Goal: Transaction & Acquisition: Book appointment/travel/reservation

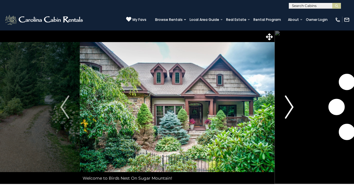
click at [289, 106] on img "Next" at bounding box center [289, 106] width 9 height 23
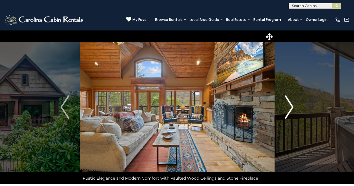
click at [289, 106] on img "Next" at bounding box center [289, 106] width 9 height 23
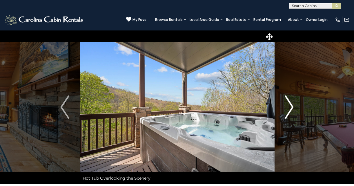
click at [289, 106] on img "Next" at bounding box center [289, 106] width 9 height 23
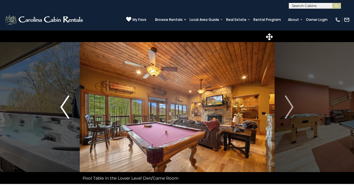
click at [60, 105] on button "Previous" at bounding box center [65, 107] width 30 height 154
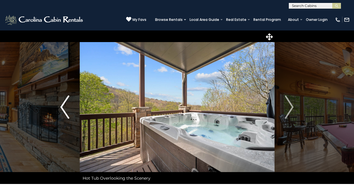
click at [60, 105] on button "Previous" at bounding box center [65, 107] width 30 height 154
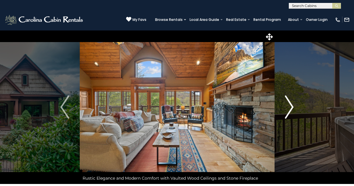
click at [290, 110] on img "Next" at bounding box center [289, 106] width 9 height 23
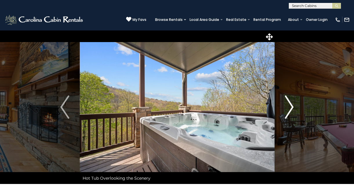
click at [290, 110] on img "Next" at bounding box center [289, 106] width 9 height 23
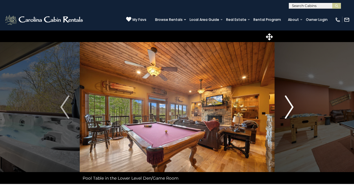
click at [290, 110] on img "Next" at bounding box center [289, 106] width 9 height 23
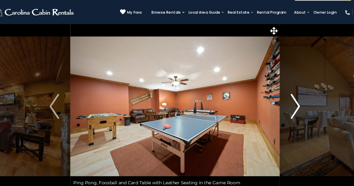
click at [285, 98] on img "Next" at bounding box center [289, 106] width 9 height 23
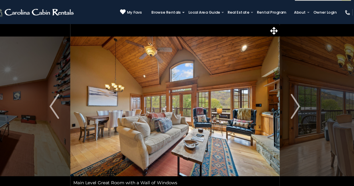
scroll to position [1, 0]
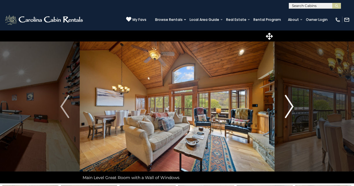
click at [292, 105] on img "Next" at bounding box center [289, 106] width 9 height 23
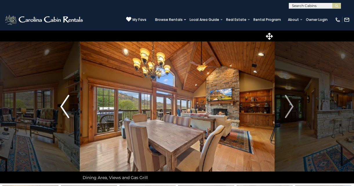
click at [62, 104] on img "Previous" at bounding box center [64, 106] width 9 height 23
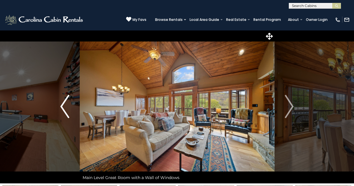
click at [62, 104] on img "Previous" at bounding box center [64, 106] width 9 height 23
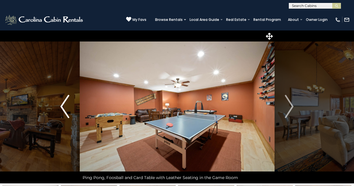
click at [62, 104] on img "Previous" at bounding box center [64, 106] width 9 height 23
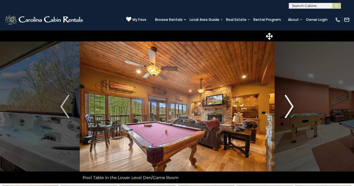
click at [293, 103] on img "Next" at bounding box center [289, 106] width 9 height 23
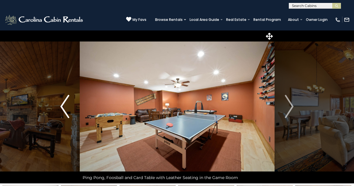
click at [63, 101] on img "Previous" at bounding box center [64, 106] width 9 height 23
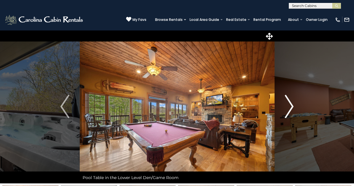
click at [293, 102] on img "Next" at bounding box center [289, 106] width 9 height 23
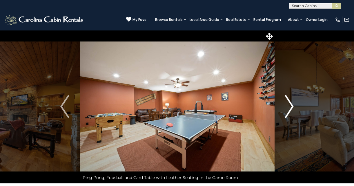
click at [293, 102] on img "Next" at bounding box center [289, 106] width 9 height 23
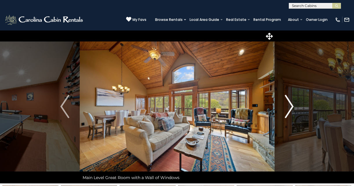
click at [293, 102] on img "Next" at bounding box center [289, 106] width 9 height 23
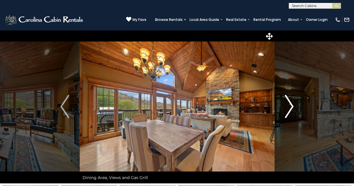
click at [293, 102] on img "Next" at bounding box center [289, 106] width 9 height 23
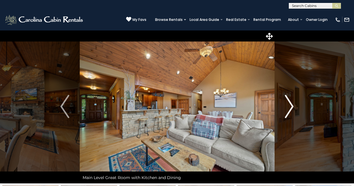
click at [293, 102] on img "Next" at bounding box center [289, 106] width 9 height 23
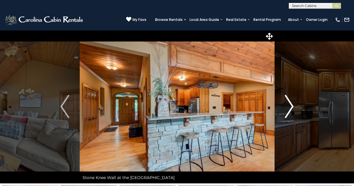
click at [293, 102] on img "Next" at bounding box center [289, 106] width 9 height 23
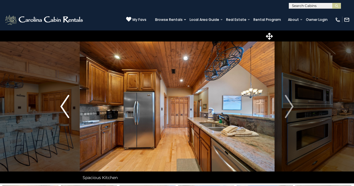
click at [68, 107] on img "Previous" at bounding box center [64, 106] width 9 height 23
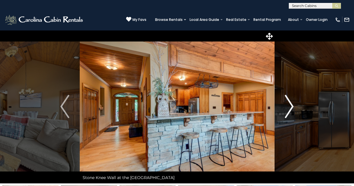
click at [293, 105] on img "Next" at bounding box center [289, 106] width 9 height 23
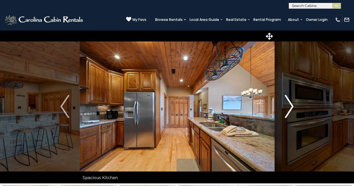
click at [293, 105] on img "Next" at bounding box center [289, 106] width 9 height 23
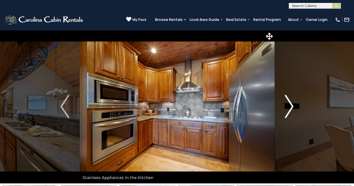
click at [293, 105] on img "Next" at bounding box center [289, 106] width 9 height 23
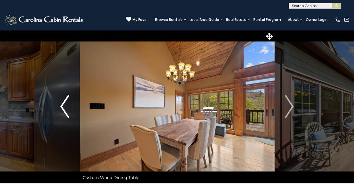
click at [61, 103] on img "Previous" at bounding box center [64, 106] width 9 height 23
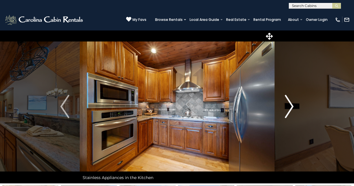
click at [290, 106] on img "Next" at bounding box center [289, 106] width 9 height 23
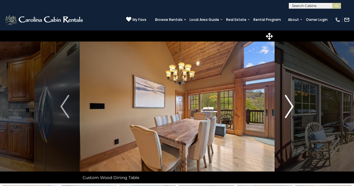
click at [290, 105] on img "Next" at bounding box center [289, 106] width 9 height 23
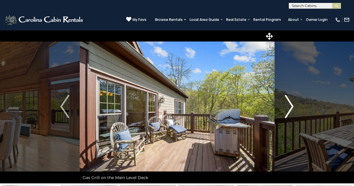
click at [290, 105] on img "Next" at bounding box center [289, 106] width 9 height 23
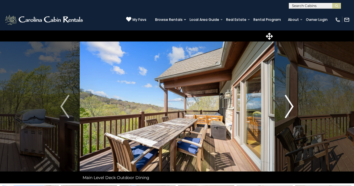
click at [290, 105] on img "Next" at bounding box center [289, 106] width 9 height 23
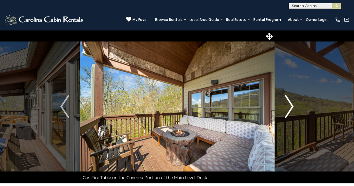
click at [290, 106] on img "Next" at bounding box center [289, 106] width 9 height 23
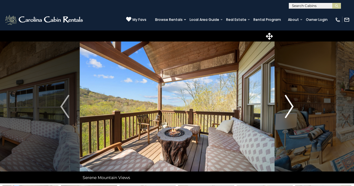
click at [290, 106] on img "Next" at bounding box center [289, 106] width 9 height 23
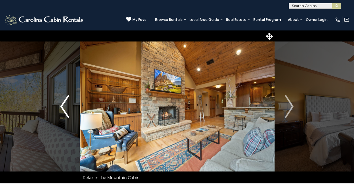
click at [59, 102] on button "Previous" at bounding box center [65, 107] width 30 height 154
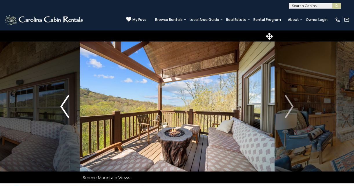
click at [59, 102] on button "Previous" at bounding box center [65, 107] width 30 height 154
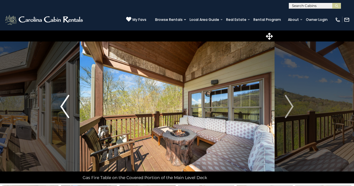
click at [59, 102] on button "Previous" at bounding box center [65, 107] width 30 height 154
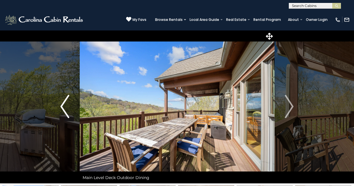
click at [59, 102] on button "Previous" at bounding box center [65, 107] width 30 height 154
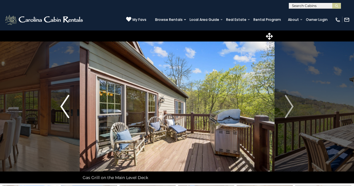
click at [59, 102] on button "Previous" at bounding box center [65, 107] width 30 height 154
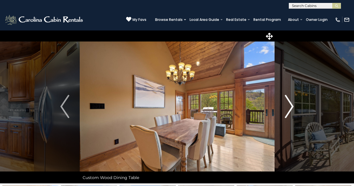
click at [294, 102] on button "Next" at bounding box center [289, 107] width 30 height 154
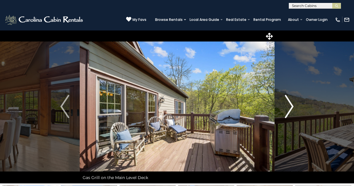
click at [294, 102] on button "Next" at bounding box center [289, 107] width 30 height 154
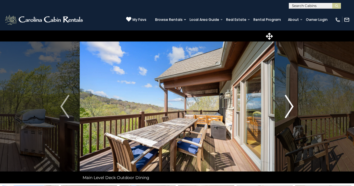
click at [294, 102] on button "Next" at bounding box center [289, 107] width 30 height 154
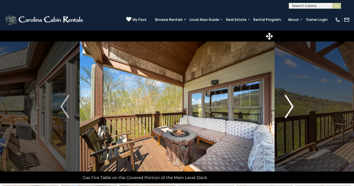
click at [294, 102] on button "Next" at bounding box center [289, 107] width 30 height 154
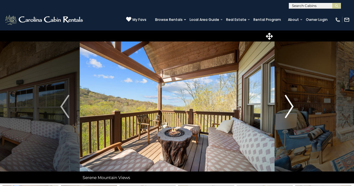
click at [294, 102] on button "Next" at bounding box center [289, 107] width 30 height 154
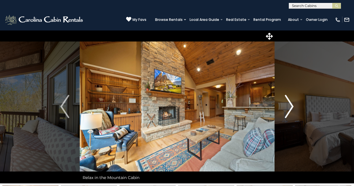
click at [294, 102] on button "Next" at bounding box center [289, 107] width 30 height 154
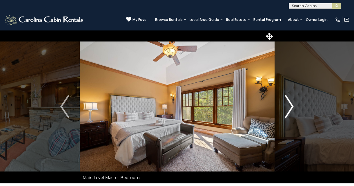
click at [294, 102] on button "Next" at bounding box center [289, 107] width 30 height 154
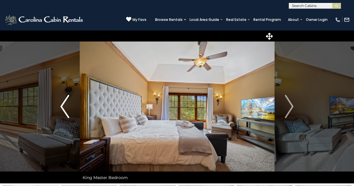
click at [62, 108] on img "Previous" at bounding box center [64, 106] width 9 height 23
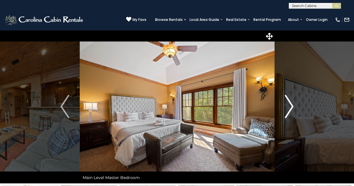
click at [290, 111] on img "Next" at bounding box center [289, 106] width 9 height 23
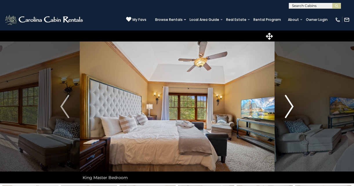
click at [290, 111] on img "Next" at bounding box center [289, 106] width 9 height 23
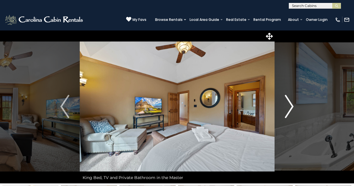
click at [290, 111] on img "Next" at bounding box center [289, 106] width 9 height 23
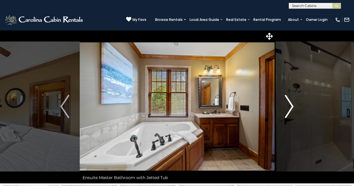
click at [290, 111] on img "Next" at bounding box center [289, 106] width 9 height 23
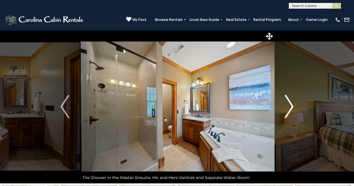
click at [290, 111] on img "Next" at bounding box center [289, 106] width 9 height 23
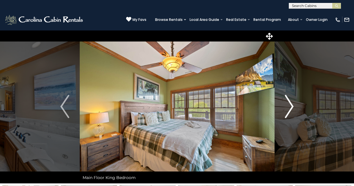
click at [290, 111] on img "Next" at bounding box center [289, 106] width 9 height 23
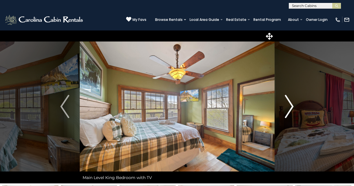
click at [290, 111] on img "Next" at bounding box center [289, 106] width 9 height 23
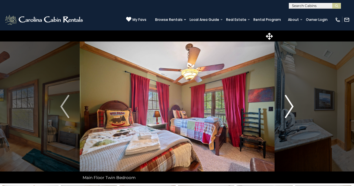
click at [290, 111] on img "Next" at bounding box center [289, 106] width 9 height 23
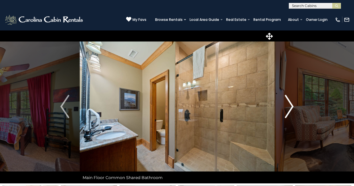
click at [292, 111] on img "Next" at bounding box center [289, 106] width 9 height 23
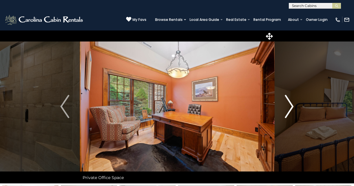
click at [292, 111] on img "Next" at bounding box center [289, 106] width 9 height 23
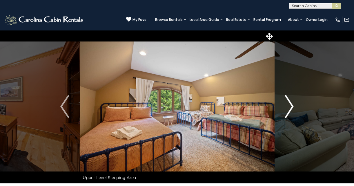
click at [292, 111] on img "Next" at bounding box center [289, 106] width 9 height 23
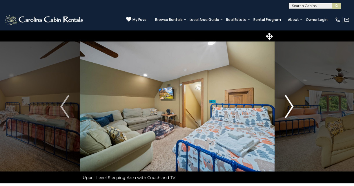
click at [292, 111] on img "Next" at bounding box center [289, 106] width 9 height 23
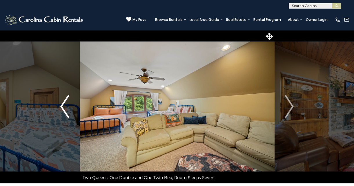
click at [61, 103] on img "Previous" at bounding box center [64, 106] width 9 height 23
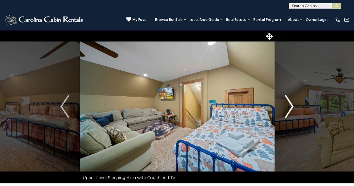
click at [289, 104] on img "Next" at bounding box center [289, 106] width 9 height 23
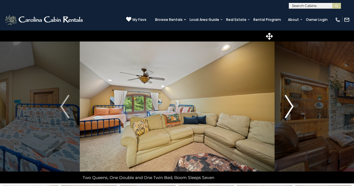
click at [289, 104] on img "Next" at bounding box center [289, 106] width 9 height 23
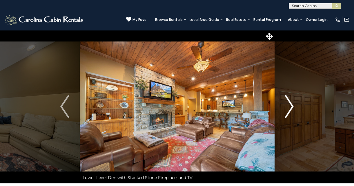
click at [289, 107] on img "Next" at bounding box center [289, 106] width 9 height 23
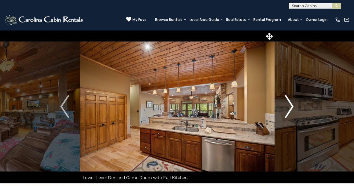
click at [289, 107] on img "Next" at bounding box center [289, 106] width 9 height 23
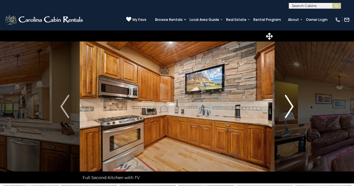
click at [289, 107] on img "Next" at bounding box center [289, 106] width 9 height 23
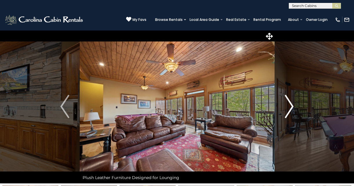
click at [289, 108] on img "Next" at bounding box center [289, 106] width 9 height 23
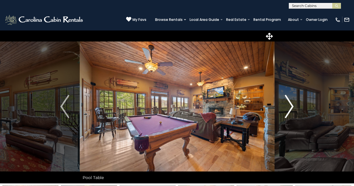
click at [289, 108] on img "Next" at bounding box center [289, 106] width 9 height 23
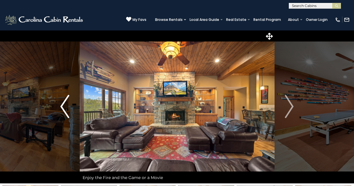
click at [65, 106] on img "Previous" at bounding box center [64, 106] width 9 height 23
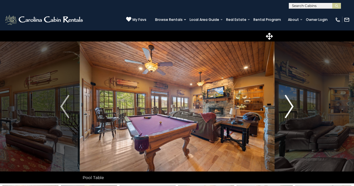
click at [294, 105] on button "Next" at bounding box center [289, 107] width 30 height 154
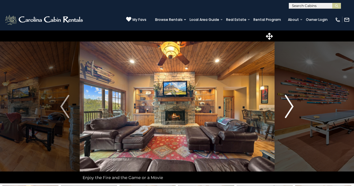
click at [294, 106] on button "Next" at bounding box center [289, 107] width 30 height 154
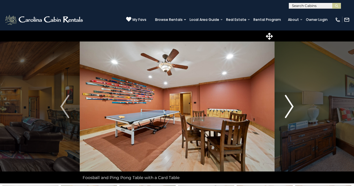
click at [290, 107] on img "Next" at bounding box center [289, 106] width 9 height 23
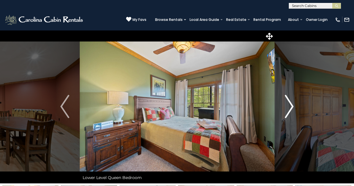
click at [290, 107] on img "Next" at bounding box center [289, 106] width 9 height 23
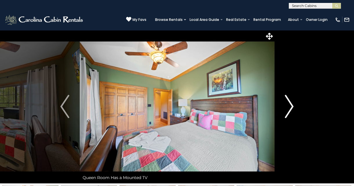
click at [290, 107] on img "Next" at bounding box center [289, 106] width 9 height 23
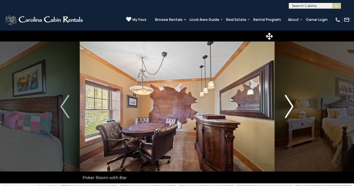
click at [290, 107] on img "Next" at bounding box center [289, 106] width 9 height 23
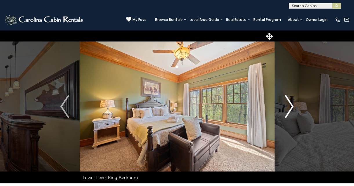
click at [290, 107] on img "Next" at bounding box center [289, 106] width 9 height 23
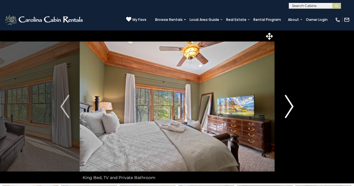
click at [290, 107] on img "Next" at bounding box center [289, 106] width 9 height 23
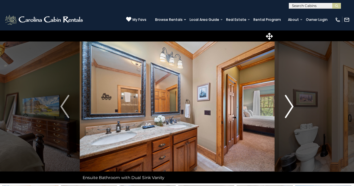
click at [290, 107] on img "Next" at bounding box center [289, 106] width 9 height 23
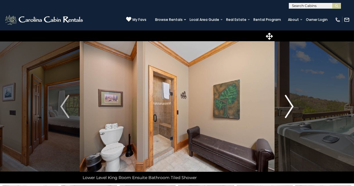
click at [290, 107] on img "Next" at bounding box center [289, 106] width 9 height 23
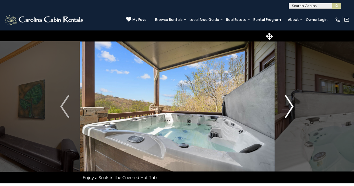
click at [290, 107] on img "Next" at bounding box center [289, 106] width 9 height 23
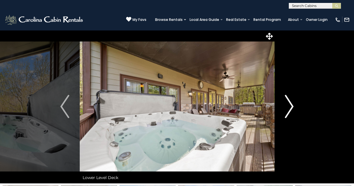
click at [290, 107] on img "Next" at bounding box center [289, 106] width 9 height 23
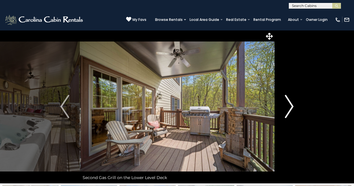
click at [290, 107] on img "Next" at bounding box center [289, 106] width 9 height 23
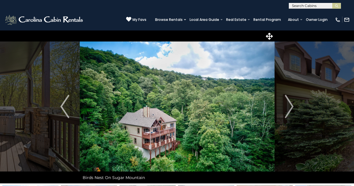
drag, startPoint x: 184, startPoint y: 135, endPoint x: 189, endPoint y: 97, distance: 37.7
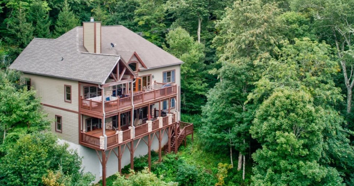
scroll to position [35, 0]
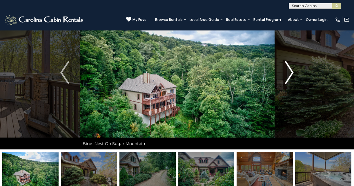
click at [292, 72] on img "Next" at bounding box center [289, 72] width 9 height 23
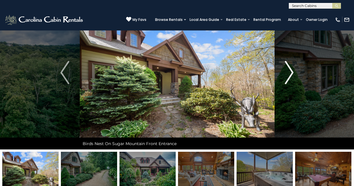
click at [292, 72] on img "Next" at bounding box center [289, 72] width 9 height 23
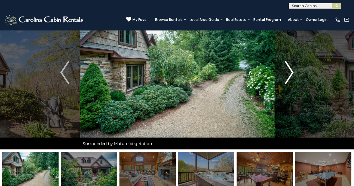
click at [292, 72] on img "Next" at bounding box center [289, 72] width 9 height 23
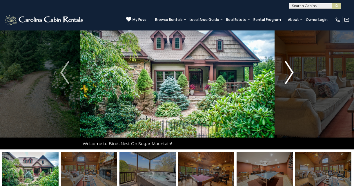
click at [292, 72] on img "Next" at bounding box center [289, 72] width 9 height 23
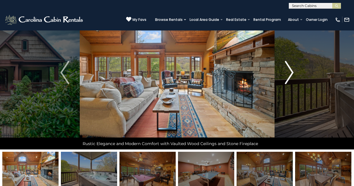
click at [292, 72] on img "Next" at bounding box center [289, 72] width 9 height 23
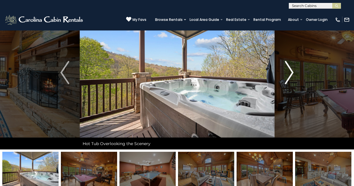
click at [292, 72] on img "Next" at bounding box center [289, 72] width 9 height 23
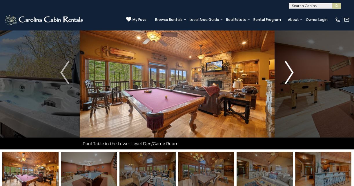
click at [292, 72] on img "Next" at bounding box center [289, 72] width 9 height 23
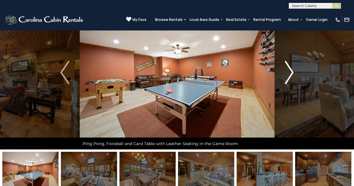
click at [292, 72] on img "Next" at bounding box center [289, 72] width 9 height 23
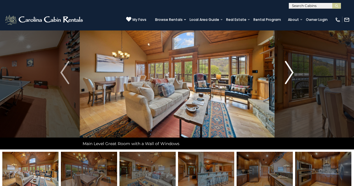
click at [292, 72] on img "Next" at bounding box center [289, 72] width 9 height 23
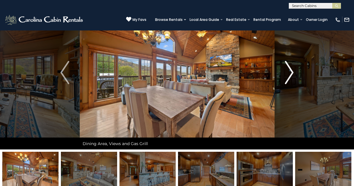
click at [292, 72] on img "Next" at bounding box center [289, 72] width 9 height 23
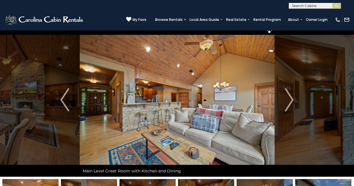
scroll to position [7, 0]
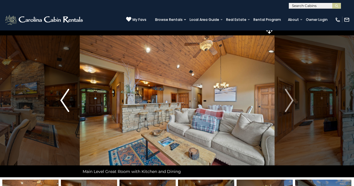
click at [65, 99] on img "Previous" at bounding box center [64, 100] width 9 height 23
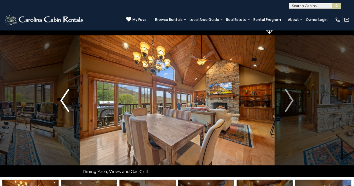
click at [65, 99] on img "Previous" at bounding box center [64, 100] width 9 height 23
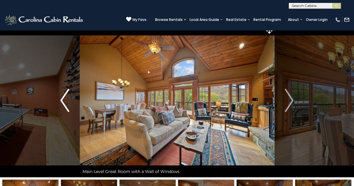
click at [65, 99] on img "Previous" at bounding box center [64, 100] width 9 height 23
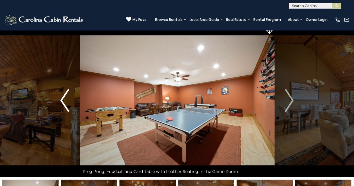
click at [65, 99] on img "Previous" at bounding box center [64, 100] width 9 height 23
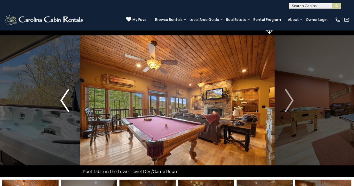
click at [65, 99] on img "Previous" at bounding box center [64, 100] width 9 height 23
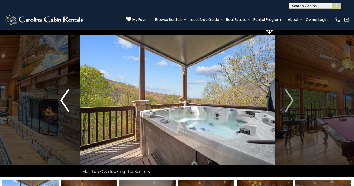
click at [65, 99] on img "Previous" at bounding box center [64, 100] width 9 height 23
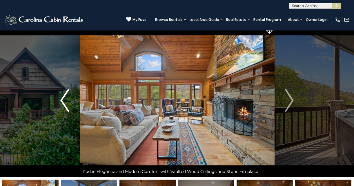
click at [65, 99] on img "Previous" at bounding box center [64, 100] width 9 height 23
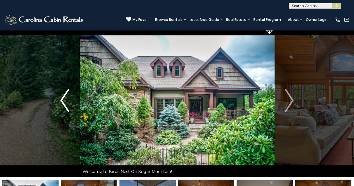
click at [65, 99] on img "Previous" at bounding box center [64, 100] width 9 height 23
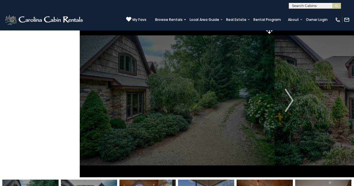
click at [65, 99] on img "Previous" at bounding box center [64, 100] width 9 height 23
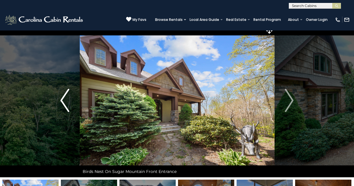
click at [65, 99] on img "Previous" at bounding box center [64, 100] width 9 height 23
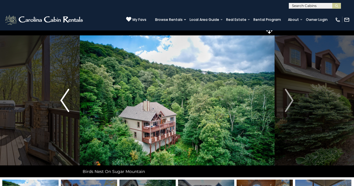
click at [65, 99] on img "Previous" at bounding box center [64, 100] width 9 height 23
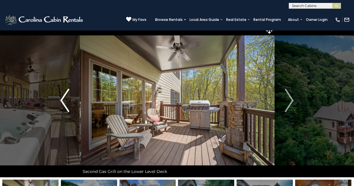
click at [65, 99] on img "Previous" at bounding box center [64, 100] width 9 height 23
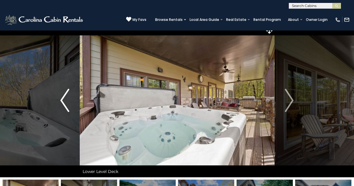
click at [65, 99] on img "Previous" at bounding box center [64, 100] width 9 height 23
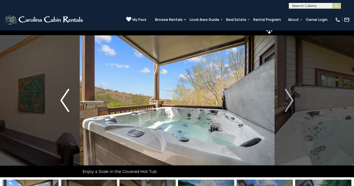
click at [65, 99] on img "Previous" at bounding box center [64, 100] width 9 height 23
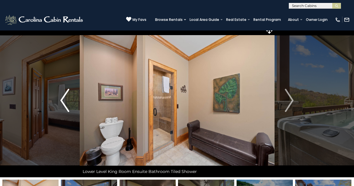
click at [65, 99] on img "Previous" at bounding box center [64, 100] width 9 height 23
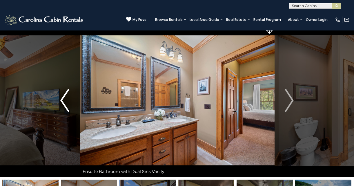
click at [65, 99] on img "Previous" at bounding box center [64, 100] width 9 height 23
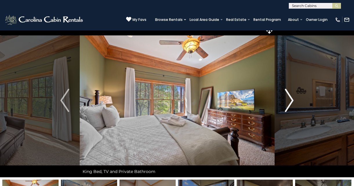
click at [286, 102] on img "Next" at bounding box center [289, 100] width 9 height 23
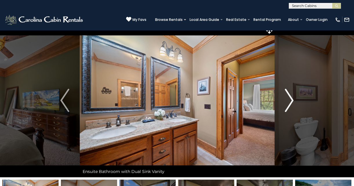
click at [286, 102] on img "Next" at bounding box center [289, 100] width 9 height 23
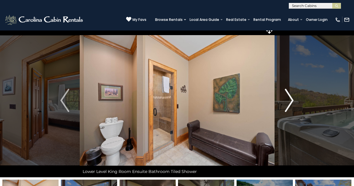
click at [286, 102] on img "Next" at bounding box center [289, 100] width 9 height 23
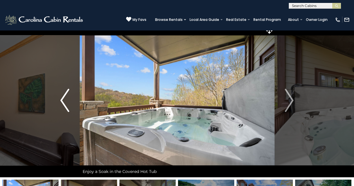
click at [68, 99] on img "Previous" at bounding box center [64, 100] width 9 height 23
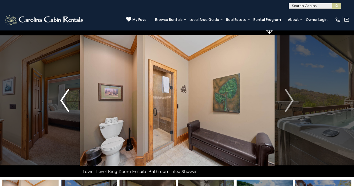
click at [68, 99] on img "Previous" at bounding box center [64, 100] width 9 height 23
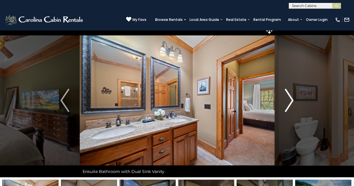
click at [287, 101] on img "Next" at bounding box center [289, 100] width 9 height 23
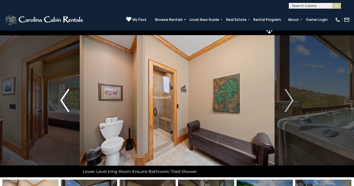
click at [64, 97] on img "Previous" at bounding box center [64, 100] width 9 height 23
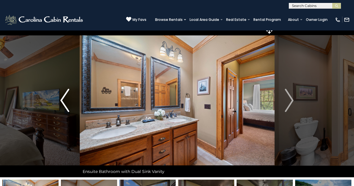
click at [64, 97] on img "Previous" at bounding box center [64, 100] width 9 height 23
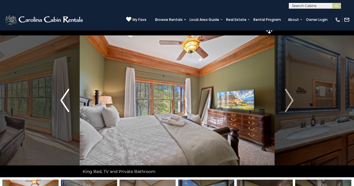
click at [64, 97] on img "Previous" at bounding box center [64, 100] width 9 height 23
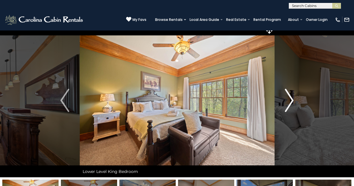
click at [294, 97] on button "Next" at bounding box center [289, 100] width 30 height 154
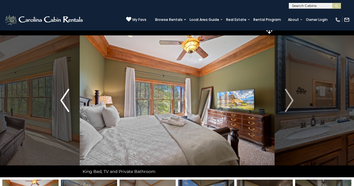
click at [65, 100] on img "Previous" at bounding box center [64, 100] width 9 height 23
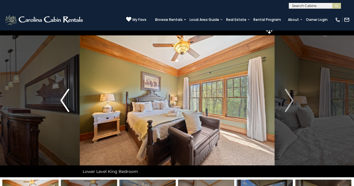
click at [65, 100] on img "Previous" at bounding box center [64, 100] width 9 height 23
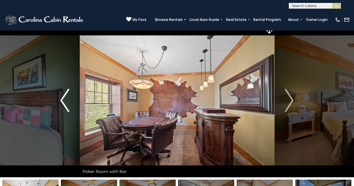
click at [65, 100] on img "Previous" at bounding box center [64, 100] width 9 height 23
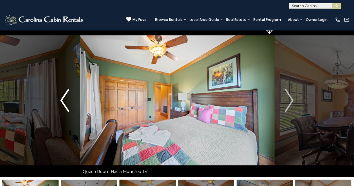
click at [65, 99] on img "Previous" at bounding box center [64, 100] width 9 height 23
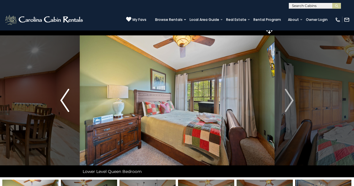
click at [65, 99] on img "Previous" at bounding box center [64, 100] width 9 height 23
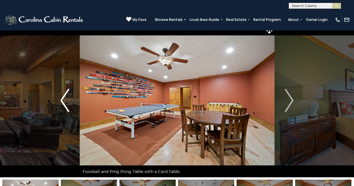
click at [65, 99] on img "Previous" at bounding box center [64, 100] width 9 height 23
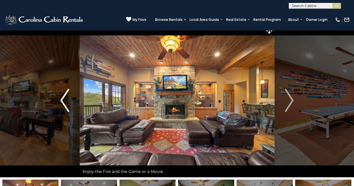
click at [65, 99] on img "Previous" at bounding box center [64, 100] width 9 height 23
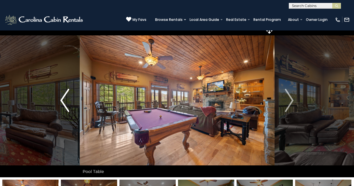
click at [65, 99] on img "Previous" at bounding box center [64, 100] width 9 height 23
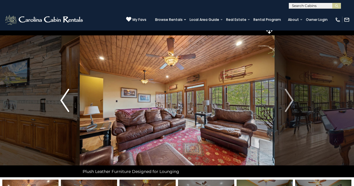
click at [65, 99] on img "Previous" at bounding box center [64, 100] width 9 height 23
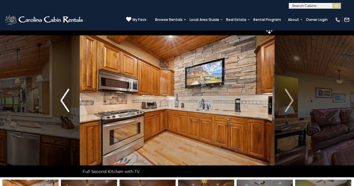
click at [65, 99] on img "Previous" at bounding box center [64, 100] width 9 height 23
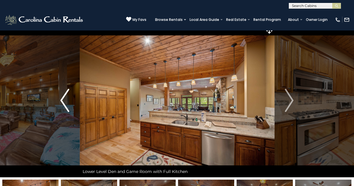
click at [65, 99] on img "Previous" at bounding box center [64, 100] width 9 height 23
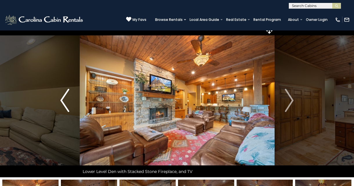
click at [65, 99] on img "Previous" at bounding box center [64, 100] width 9 height 23
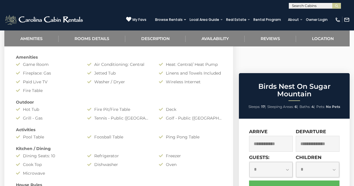
scroll to position [265, 0]
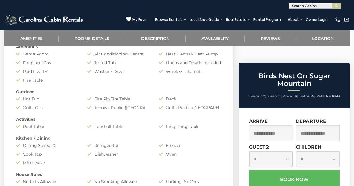
click at [275, 125] on input "text" at bounding box center [271, 133] width 44 height 16
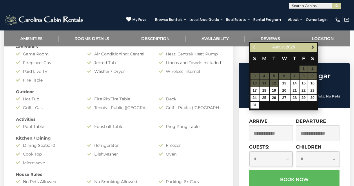
click at [313, 45] on span "Next" at bounding box center [313, 47] width 5 height 5
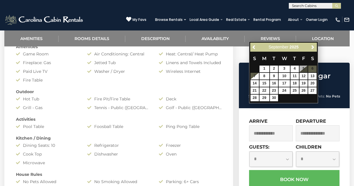
click at [313, 45] on span "Next" at bounding box center [313, 47] width 5 height 5
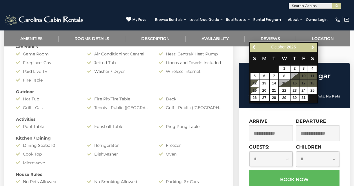
click at [313, 45] on span "Next" at bounding box center [313, 47] width 5 height 5
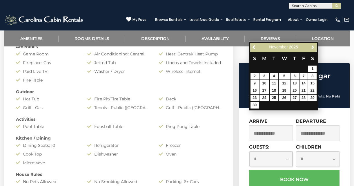
click at [313, 45] on span "Next" at bounding box center [313, 47] width 5 height 5
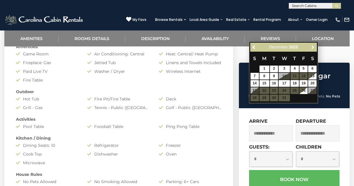
click at [313, 45] on span "Next" at bounding box center [313, 47] width 5 height 5
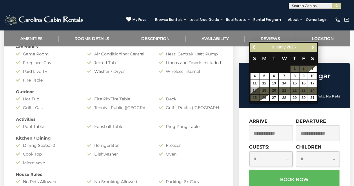
click at [313, 45] on span "Next" at bounding box center [313, 47] width 5 height 5
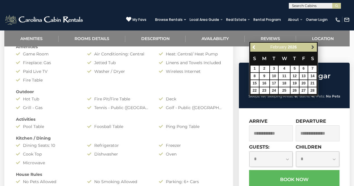
click at [315, 48] on span "Next" at bounding box center [313, 47] width 5 height 5
click at [253, 48] on span "Previous" at bounding box center [254, 47] width 5 height 5
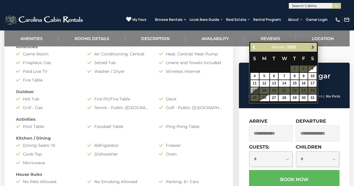
click at [311, 47] on span "Next" at bounding box center [313, 47] width 5 height 5
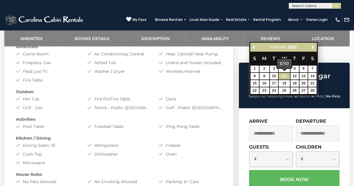
click at [286, 76] on link "11" at bounding box center [284, 76] width 11 height 7
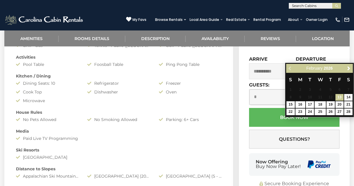
scroll to position [327, 0]
click at [289, 66] on div "Previous Next [DATE]" at bounding box center [319, 68] width 67 height 9
click at [289, 67] on div "Previous Next [DATE]" at bounding box center [319, 68] width 67 height 9
click at [291, 68] on div "Previous Next [DATE]" at bounding box center [319, 68] width 67 height 9
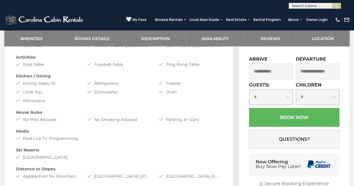
click at [272, 79] on input "**********" at bounding box center [271, 71] width 44 height 16
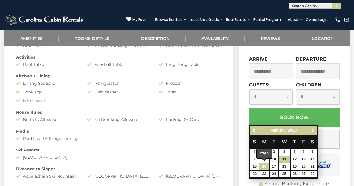
click at [263, 166] on link "16" at bounding box center [265, 166] width 10 height 7
type input "**********"
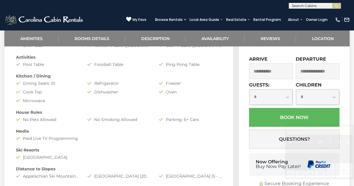
click at [307, 79] on input "text" at bounding box center [318, 71] width 44 height 16
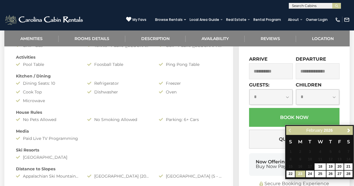
click at [303, 174] on link "23" at bounding box center [301, 174] width 10 height 7
type input "**********"
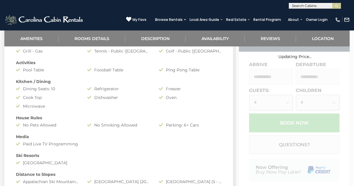
scroll to position [322, 0]
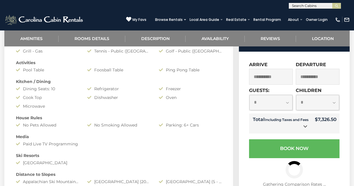
click at [271, 85] on input "**********" at bounding box center [271, 77] width 44 height 16
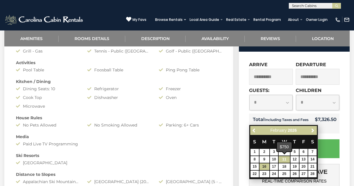
click at [287, 159] on link "11" at bounding box center [284, 159] width 11 height 7
type input "**********"
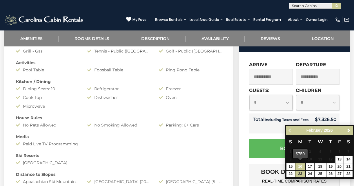
click at [300, 167] on link "16" at bounding box center [301, 166] width 10 height 7
type input "**********"
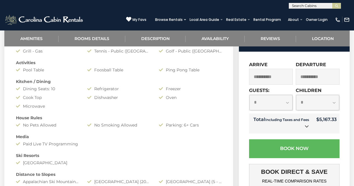
select select "**"
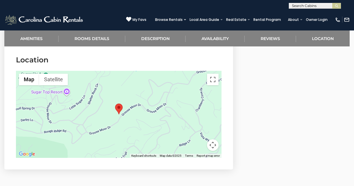
scroll to position [1475, 0]
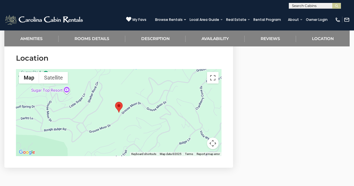
click at [213, 84] on div at bounding box center [119, 112] width 206 height 87
click at [213, 78] on button "Toggle fullscreen view" at bounding box center [213, 78] width 12 height 12
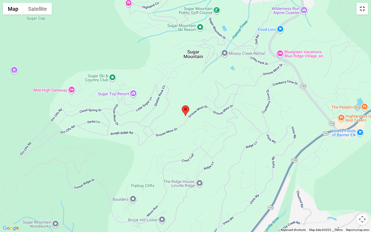
click at [354, 8] on button "Toggle fullscreen view" at bounding box center [363, 9] width 12 height 12
